Goal: Information Seeking & Learning: Learn about a topic

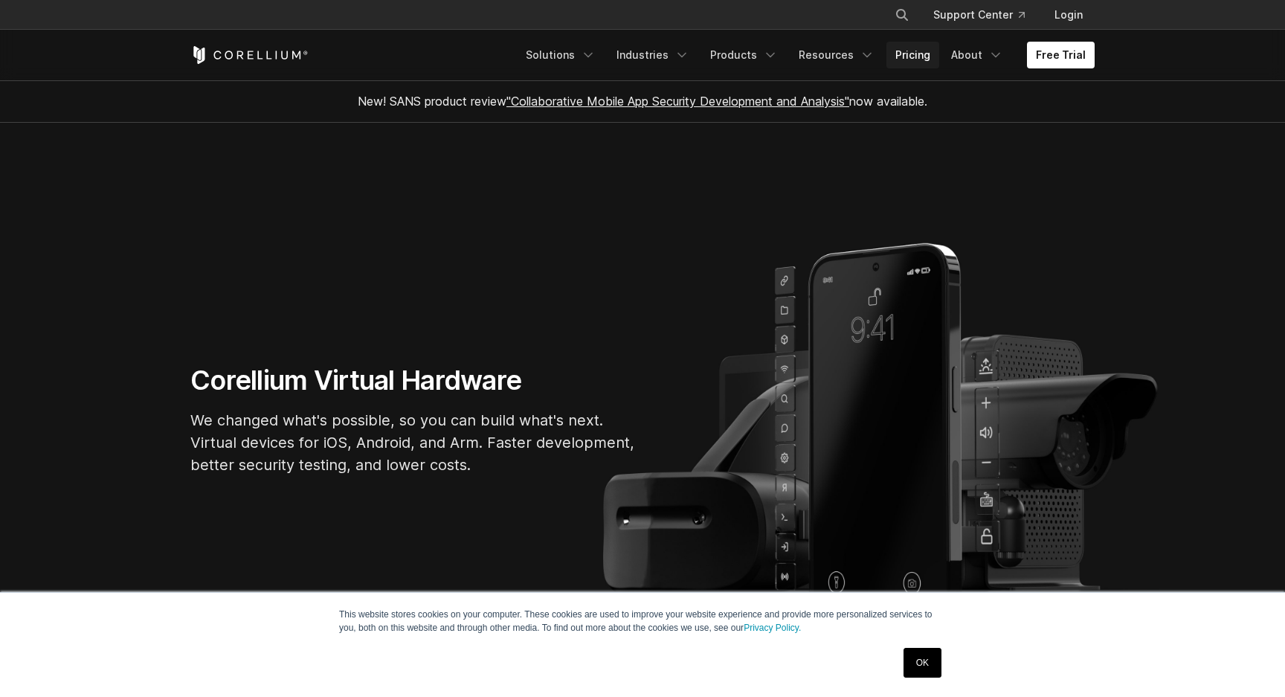
click at [931, 62] on link "Pricing" at bounding box center [913, 55] width 53 height 27
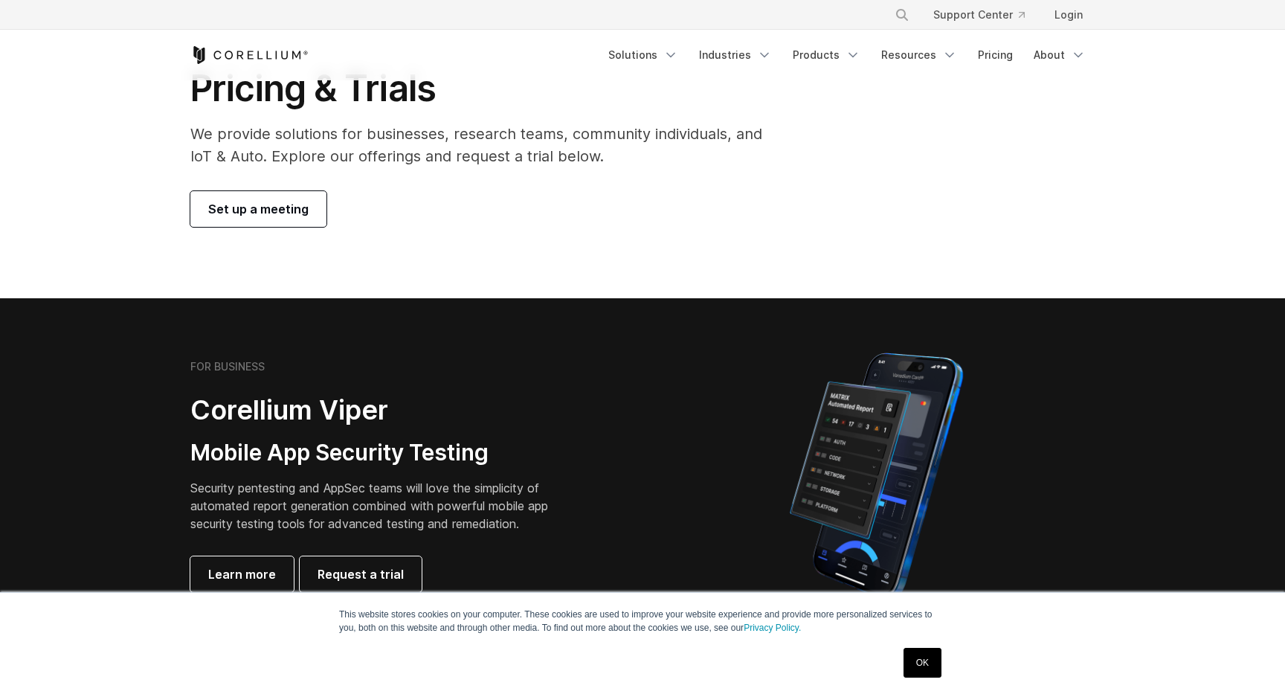
scroll to position [122, 0]
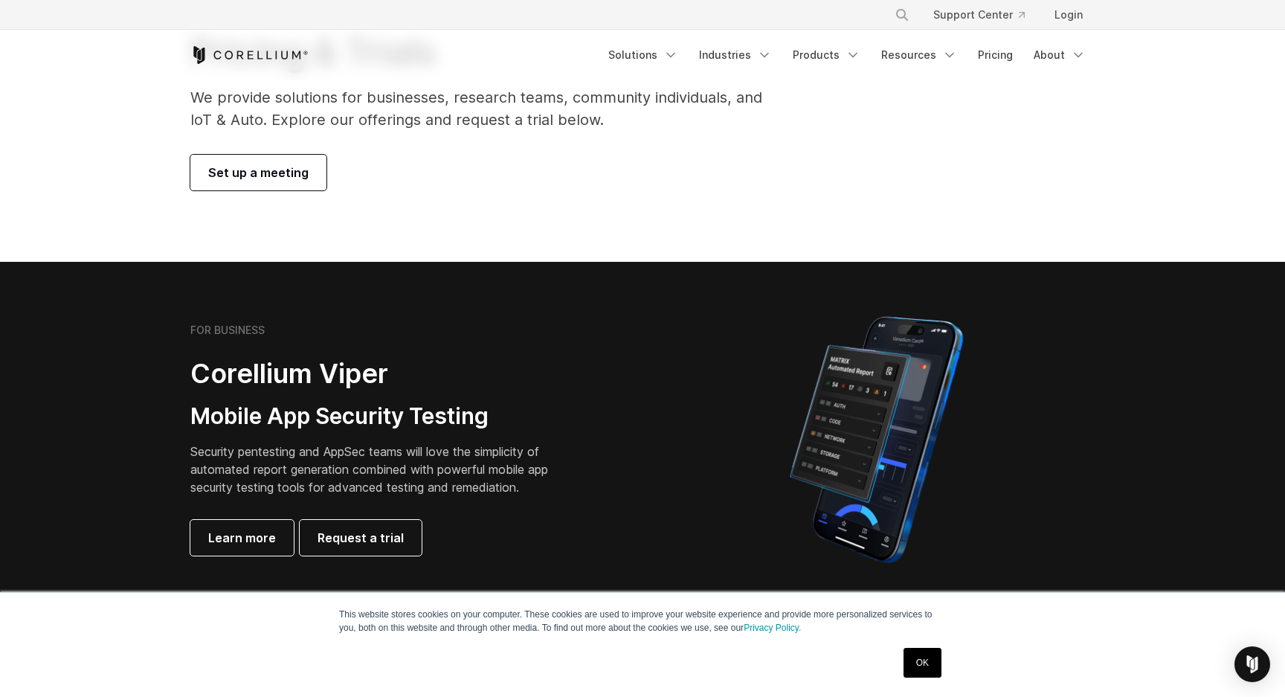
click at [919, 666] on link "OK" at bounding box center [923, 663] width 38 height 30
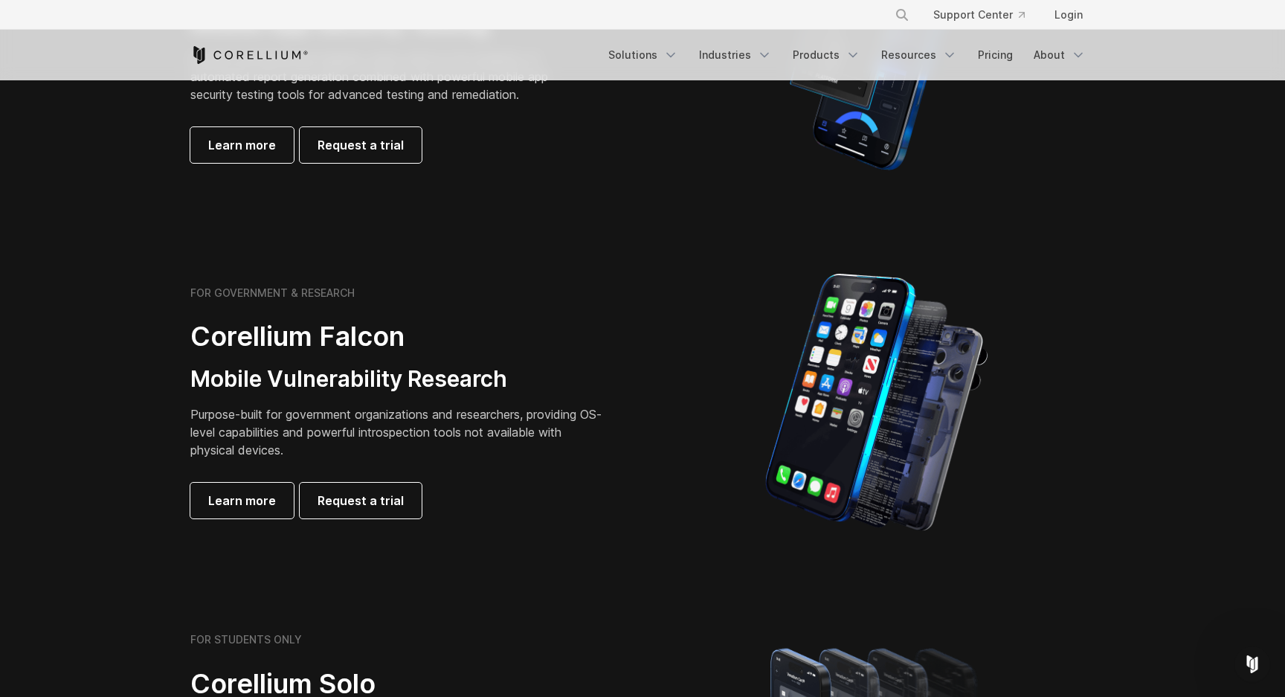
scroll to position [520, 0]
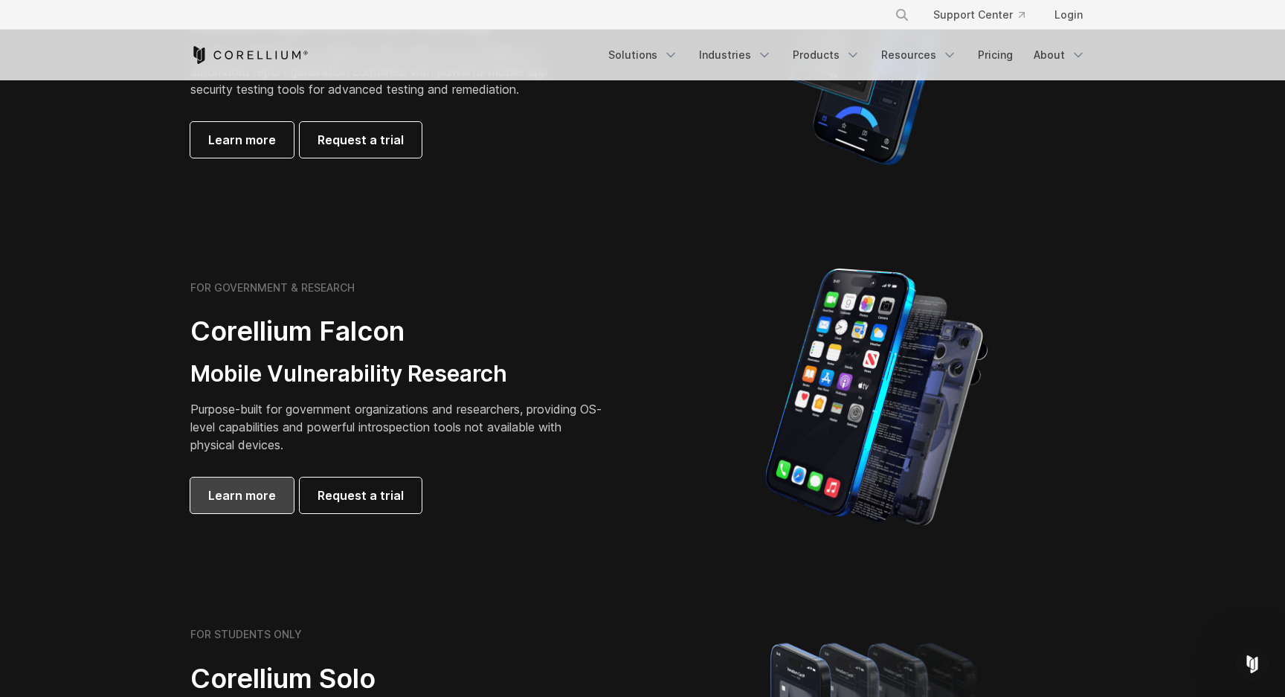
click at [255, 487] on span "Learn more" at bounding box center [242, 495] width 68 height 18
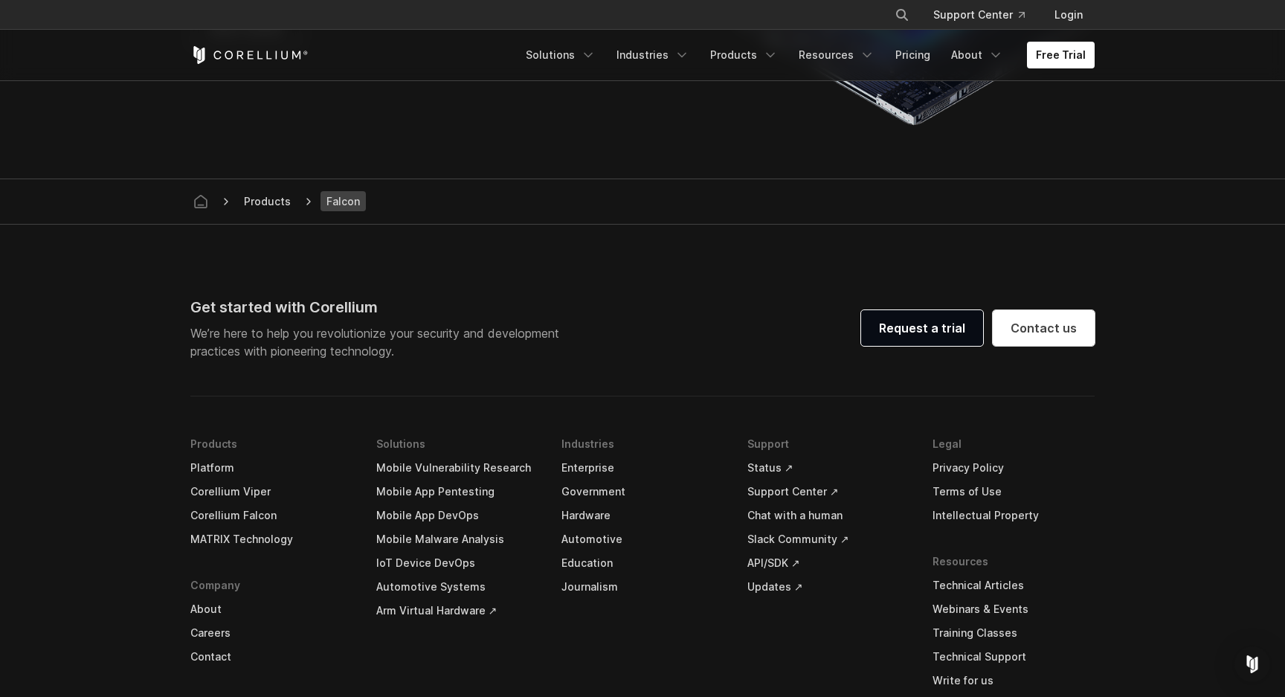
scroll to position [4437, 0]
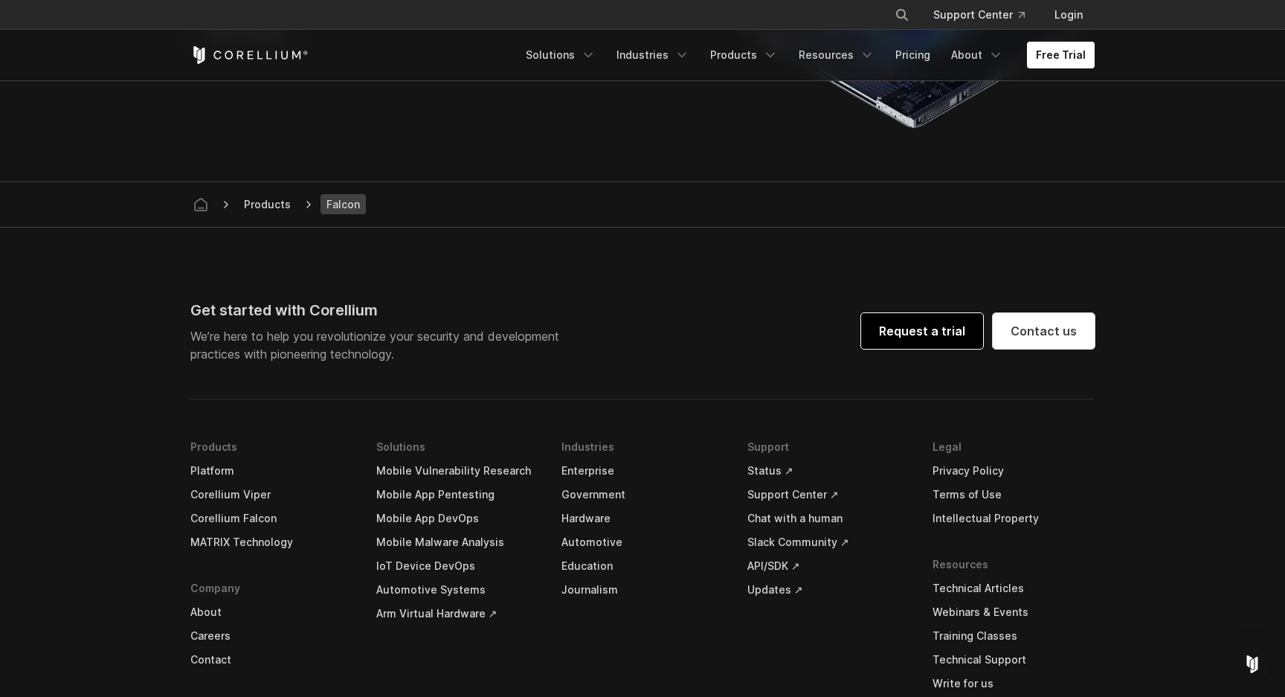
click at [962, 324] on link "Request a trial" at bounding box center [922, 331] width 122 height 36
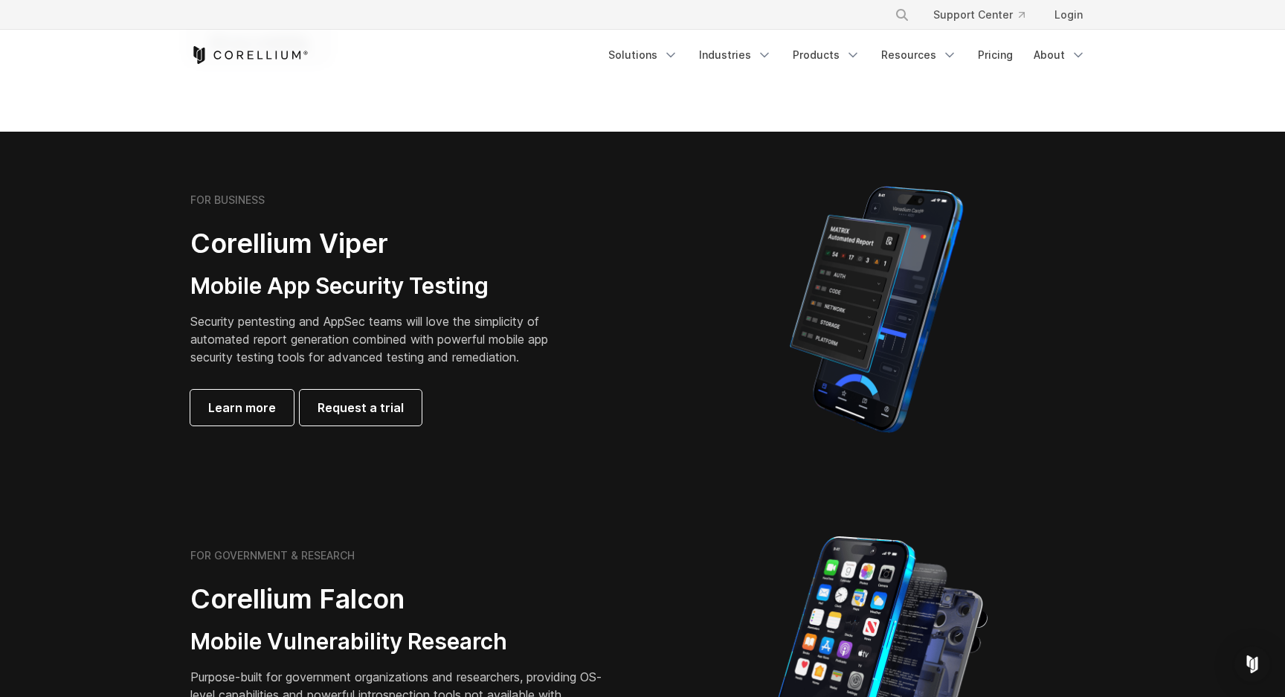
scroll to position [247, 0]
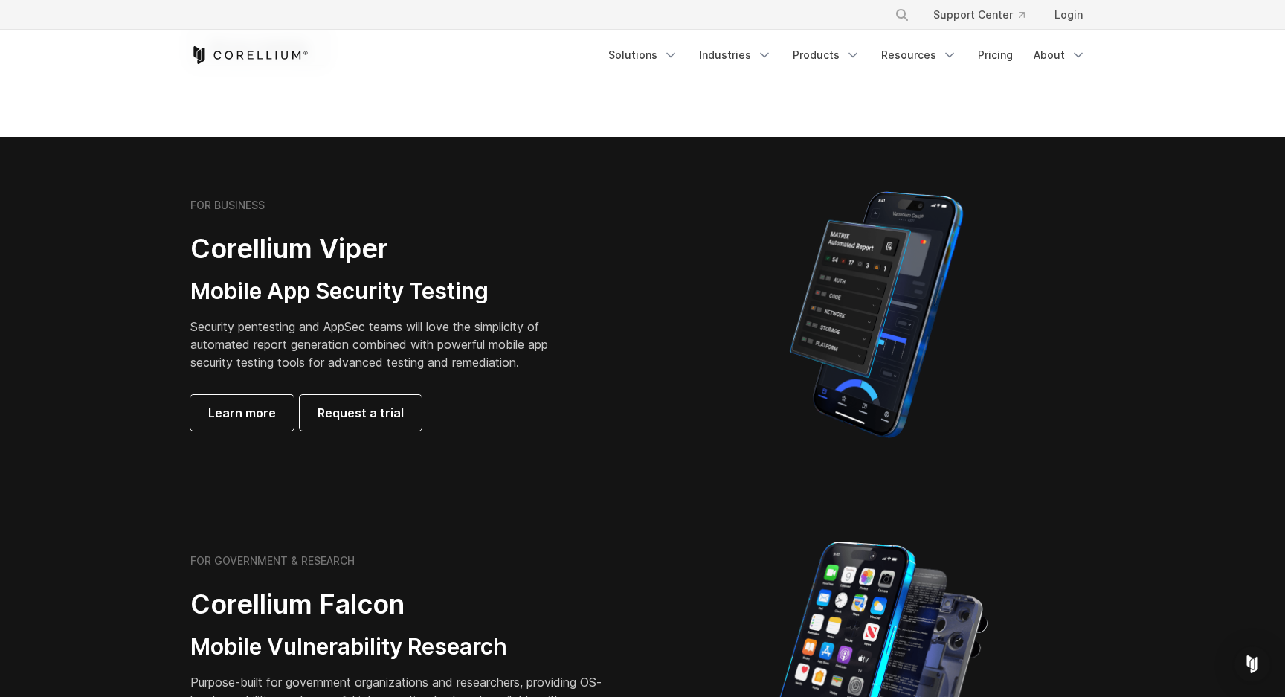
click at [298, 330] on p "Security pentesting and AppSec teams will love the simplicity of automated repo…" at bounding box center [380, 345] width 381 height 54
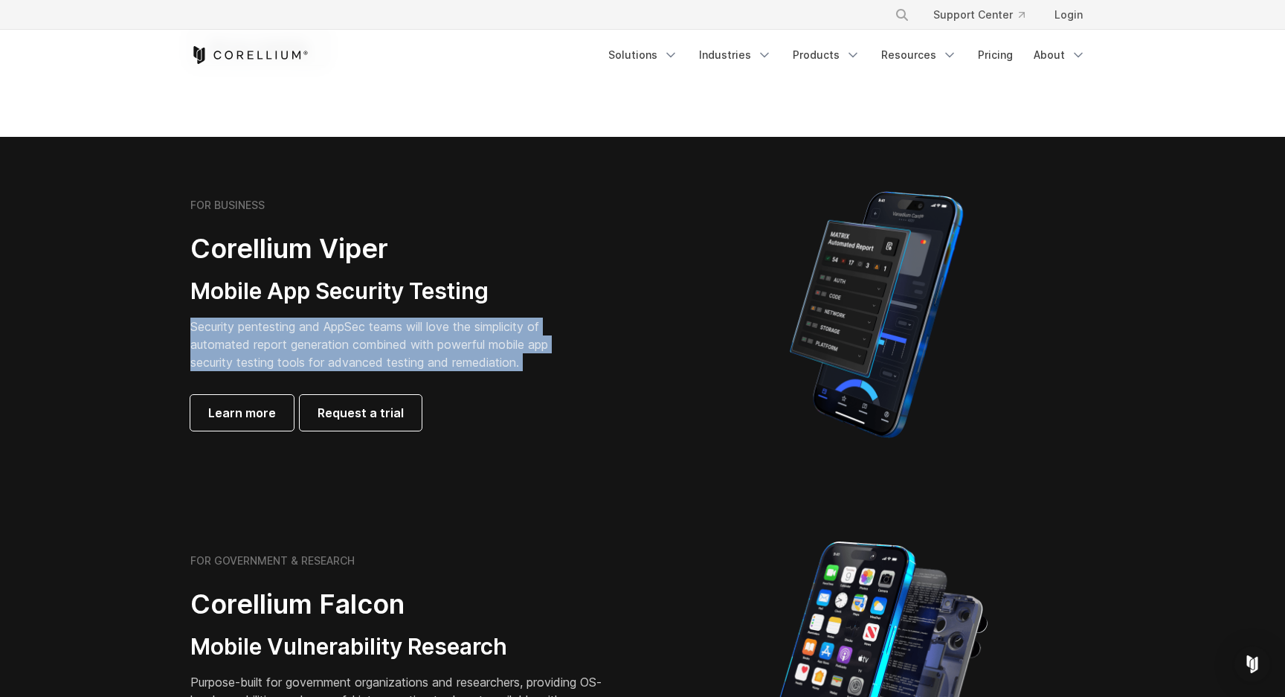
click at [328, 329] on p "Security pentesting and AppSec teams will love the simplicity of automated repo…" at bounding box center [380, 345] width 381 height 54
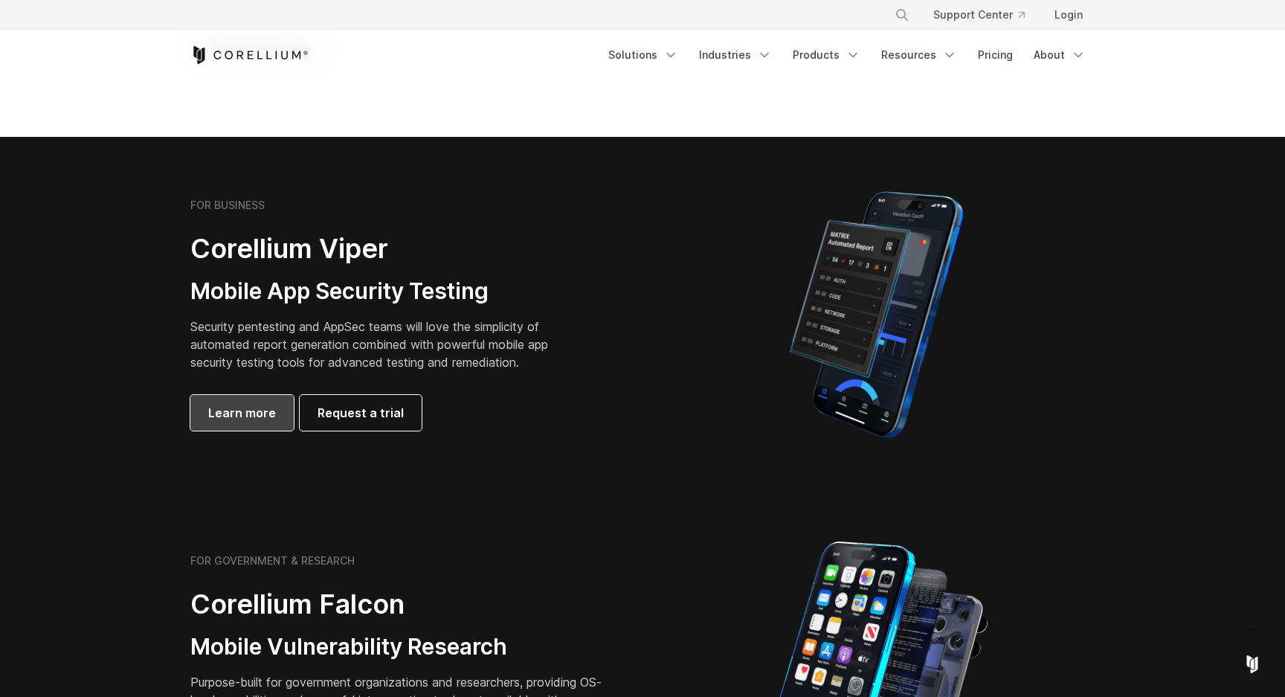
click at [248, 411] on span "Learn more" at bounding box center [242, 413] width 68 height 18
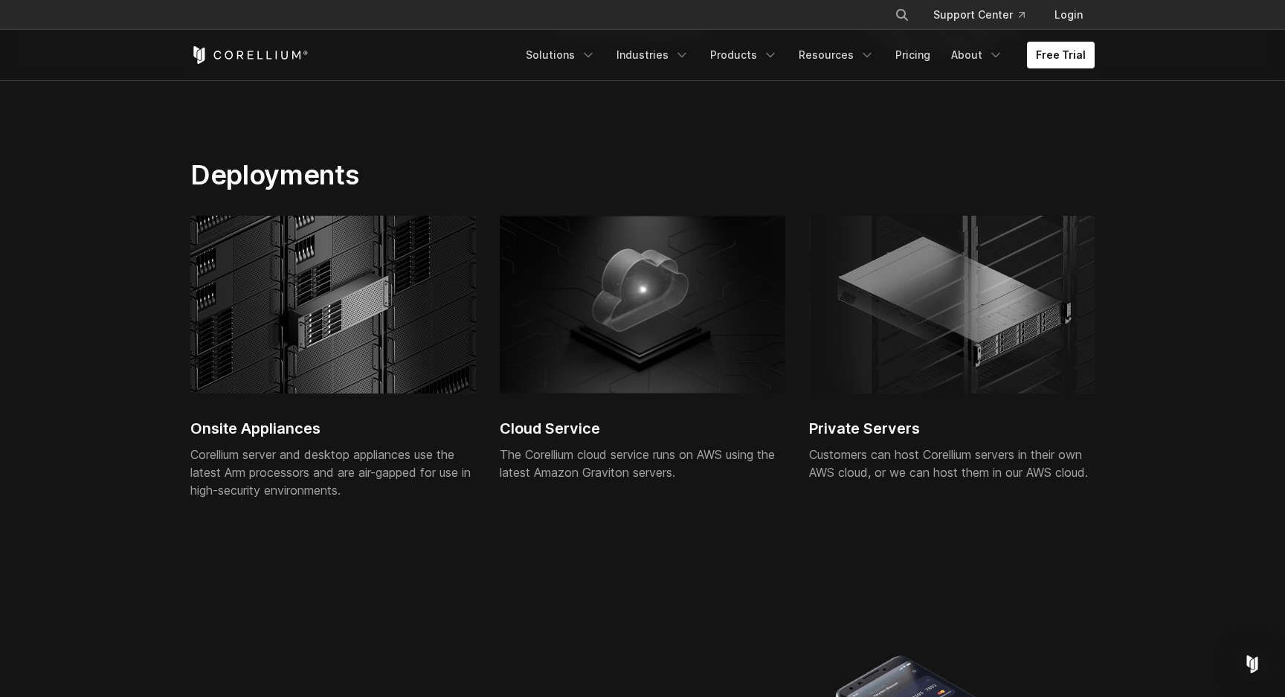
scroll to position [3357, 0]
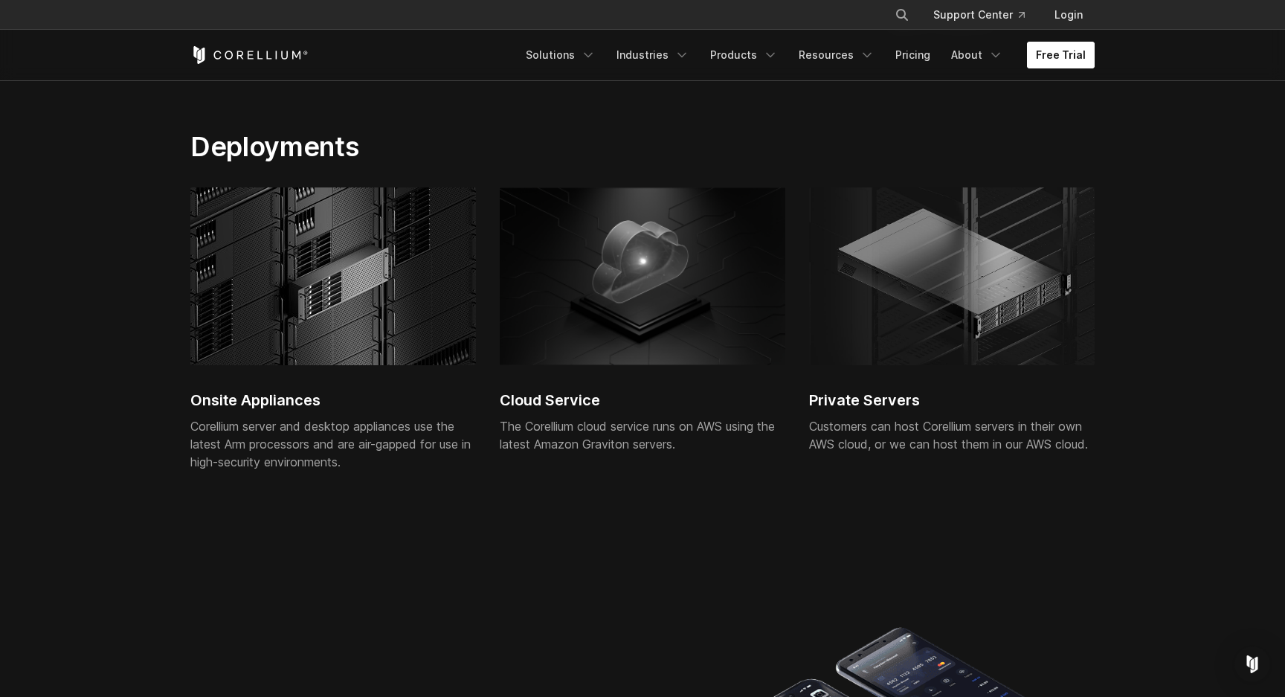
click at [1044, 53] on link "Free Trial" at bounding box center [1061, 55] width 68 height 27
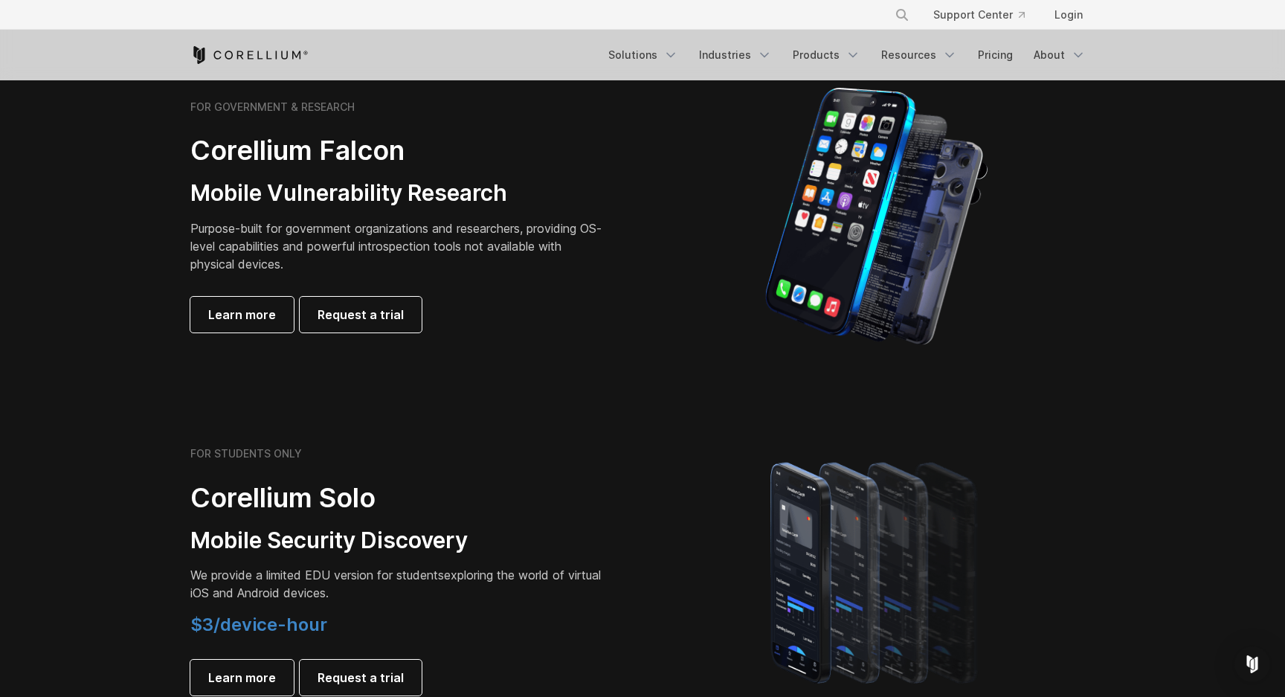
scroll to position [720, 0]
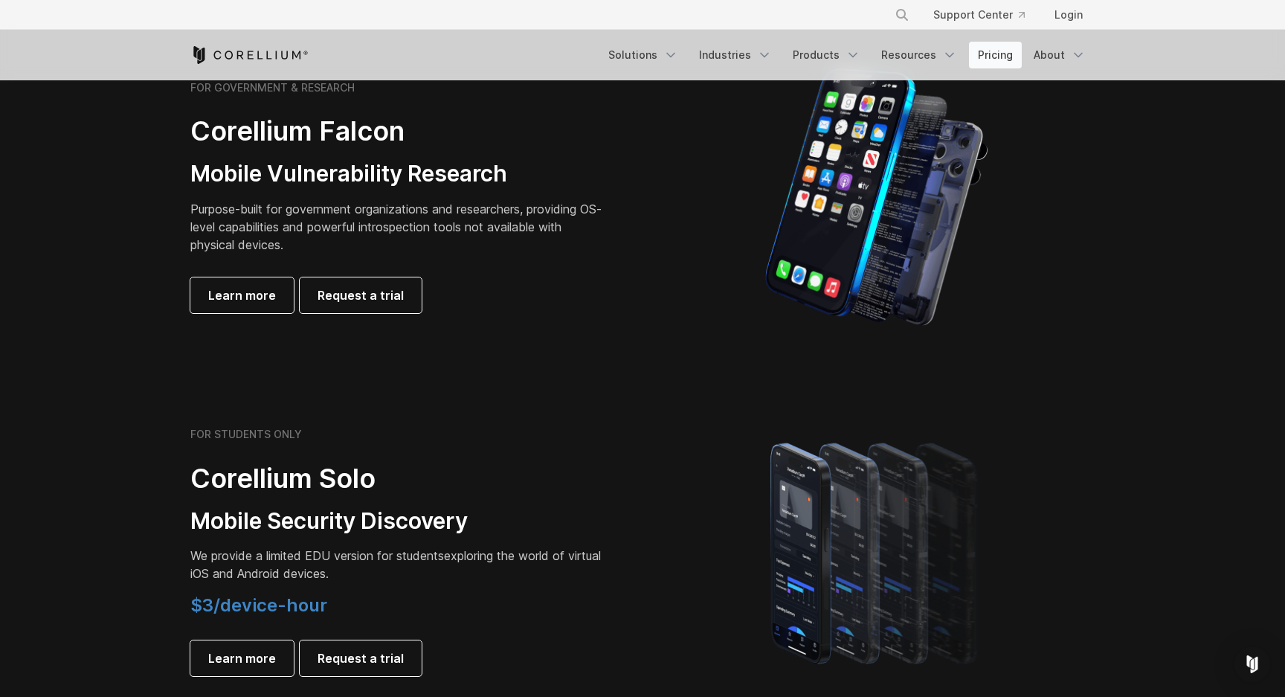
click at [1003, 49] on link "Pricing" at bounding box center [995, 55] width 53 height 27
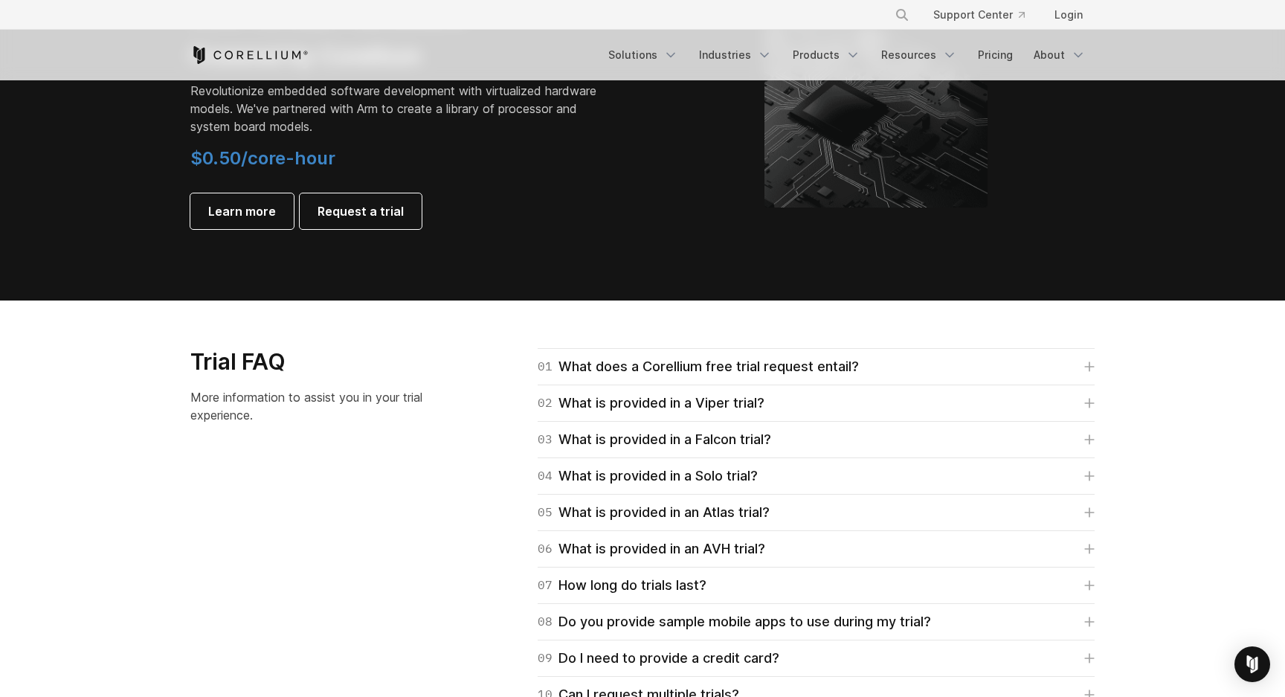
scroll to position [1896, 0]
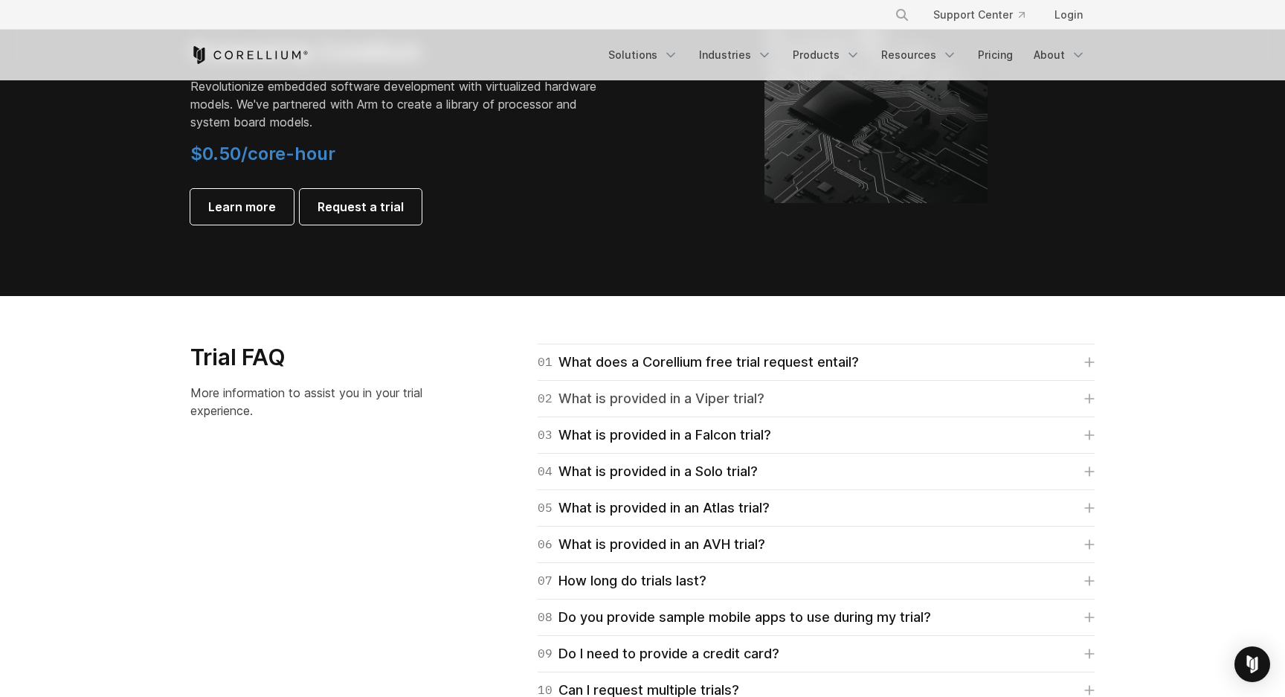
click at [814, 393] on link "02 What is provided in a Viper trial?" at bounding box center [816, 398] width 557 height 21
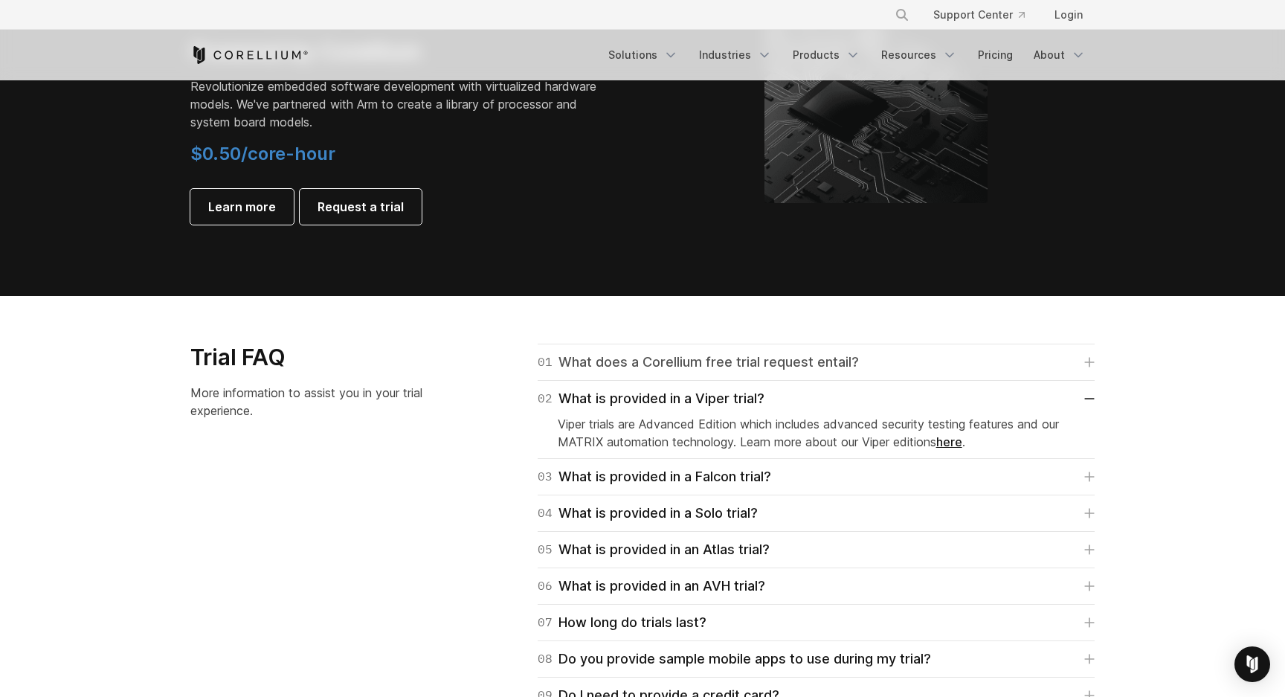
click at [849, 361] on div "01 What does a Corellium free trial request entail?" at bounding box center [698, 362] width 321 height 21
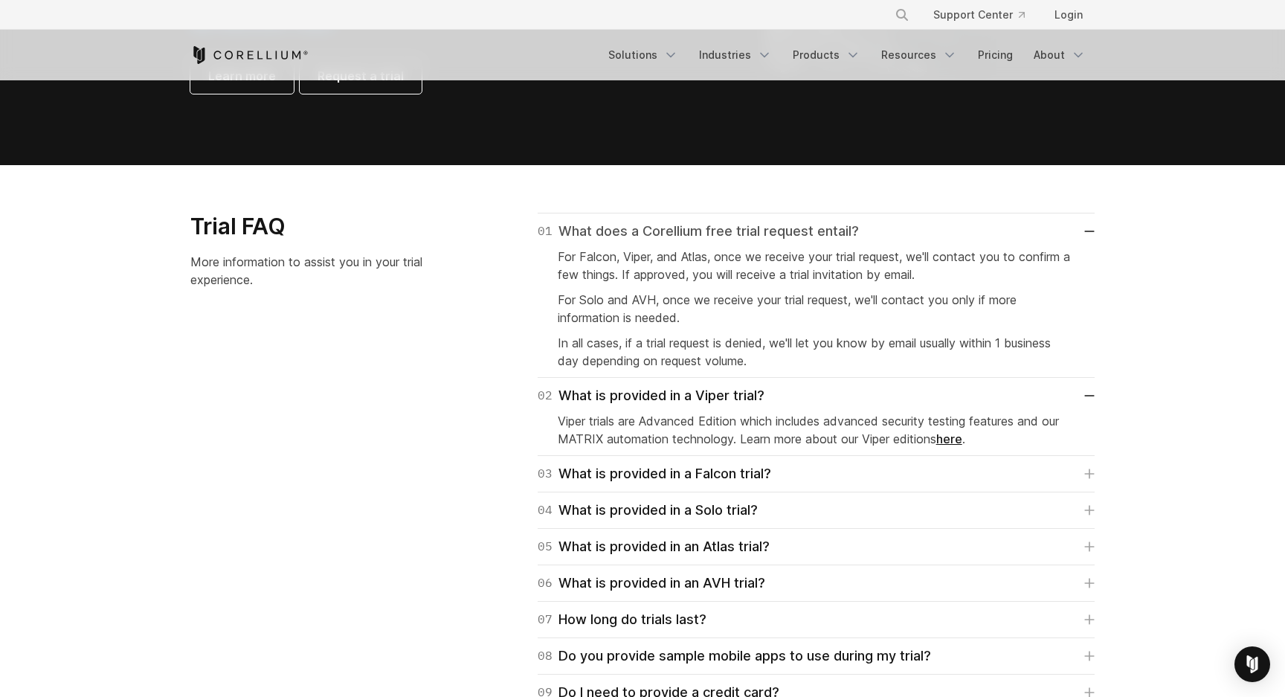
scroll to position [2044, 0]
